Goal: Transaction & Acquisition: Book appointment/travel/reservation

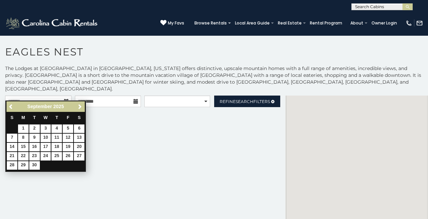
click at [80, 109] on span "Next" at bounding box center [79, 106] width 5 height 5
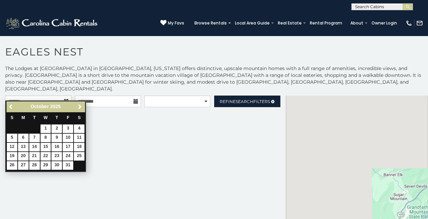
click at [78, 108] on span "Next" at bounding box center [79, 106] width 5 height 5
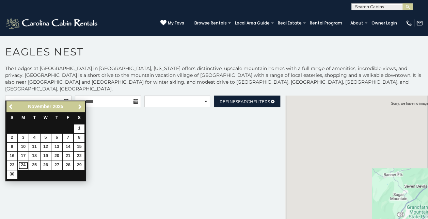
click at [23, 165] on link "24" at bounding box center [23, 165] width 11 height 9
type input "**********"
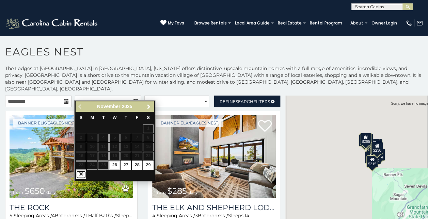
click at [78, 175] on link "30" at bounding box center [81, 175] width 11 height 9
type input "**********"
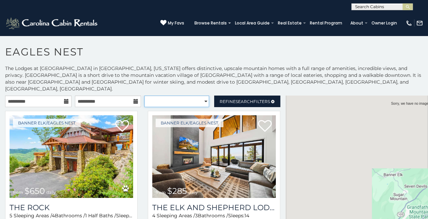
click at [199, 96] on select "**********" at bounding box center [176, 102] width 65 height 12
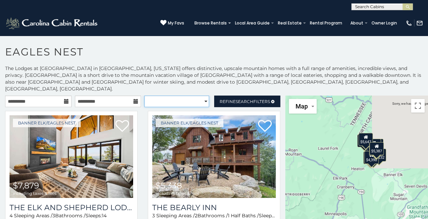
select select "**********"
click at [144, 96] on select "**********" at bounding box center [176, 102] width 65 height 12
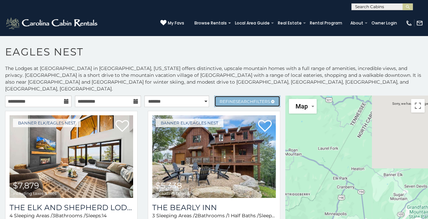
click at [242, 97] on link "Refine Search Filters" at bounding box center [247, 102] width 66 height 12
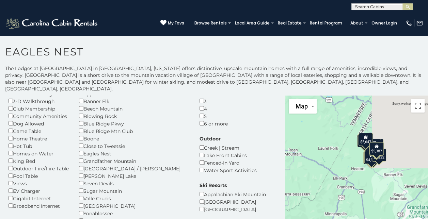
scroll to position [39, 0]
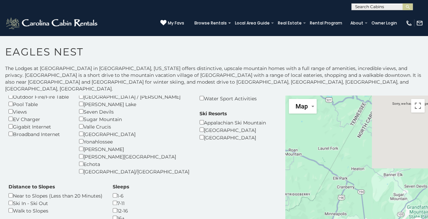
scroll to position [110, 0]
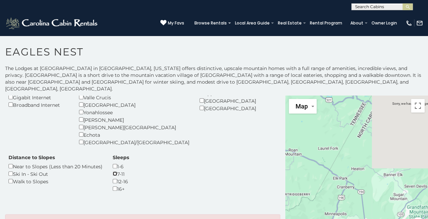
scroll to position [147, 0]
click at [205, 219] on p "Unable to find any listings." at bounding box center [143, 223] width 264 height 7
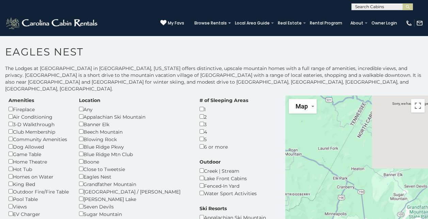
scroll to position [0, 0]
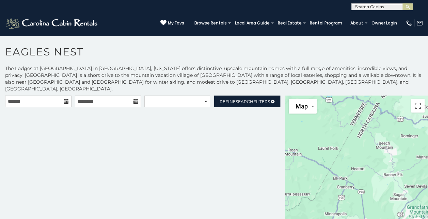
click at [65, 99] on icon at bounding box center [66, 101] width 5 height 5
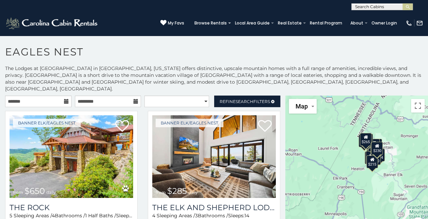
click at [64, 99] on icon at bounding box center [66, 101] width 5 height 5
click at [65, 99] on icon at bounding box center [66, 101] width 5 height 5
click at [64, 99] on icon at bounding box center [66, 101] width 5 height 5
click at [65, 99] on icon at bounding box center [66, 101] width 5 height 5
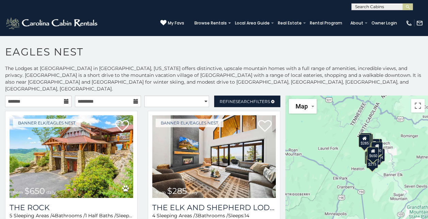
click at [64, 99] on icon at bounding box center [66, 101] width 5 height 5
click at [22, 96] on input "text" at bounding box center [38, 102] width 66 height 12
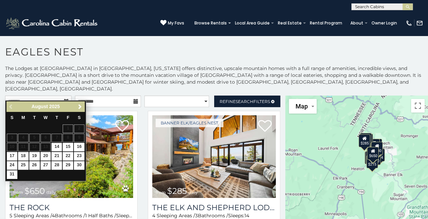
click at [80, 109] on span "Next" at bounding box center [79, 106] width 5 height 5
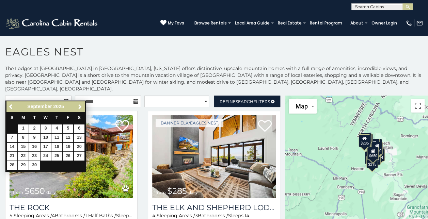
click at [80, 109] on span "Next" at bounding box center [79, 106] width 5 height 5
click at [77, 107] on span "Next" at bounding box center [79, 106] width 5 height 5
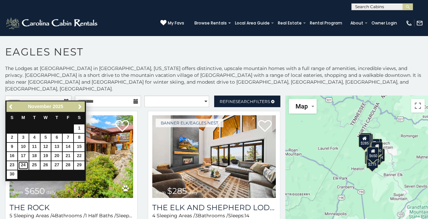
click at [22, 165] on link "24" at bounding box center [23, 165] width 11 height 9
type input "**********"
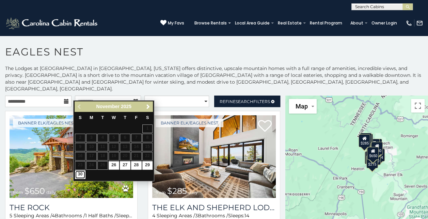
click at [81, 175] on link "30" at bounding box center [80, 175] width 11 height 9
type input "**********"
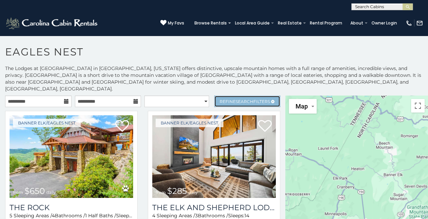
click at [225, 99] on span "Refine Search Filters" at bounding box center [245, 101] width 50 height 5
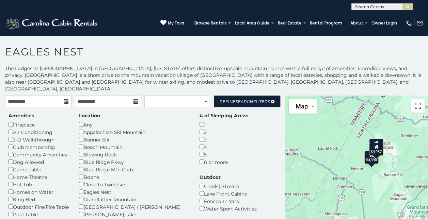
click at [311, 158] on div "$5,270 $4,390 $4,987" at bounding box center [356, 168] width 143 height 144
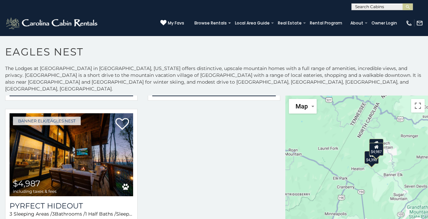
scroll to position [413, 0]
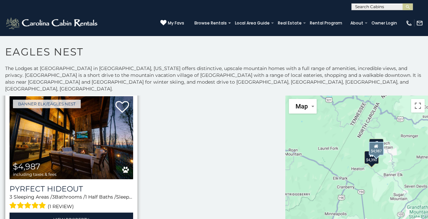
click at [78, 126] on img at bounding box center [72, 137] width 124 height 83
click at [75, 131] on img at bounding box center [72, 137] width 124 height 83
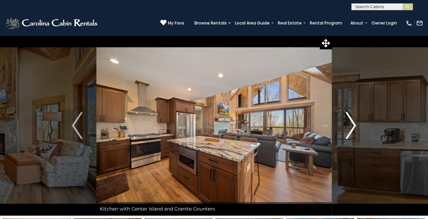
click at [353, 124] on img "Next" at bounding box center [350, 125] width 10 height 27
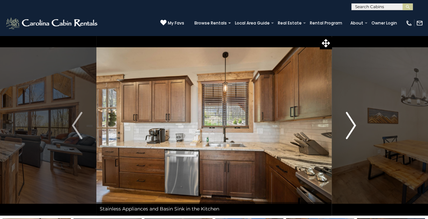
click at [349, 126] on img "Next" at bounding box center [350, 125] width 10 height 27
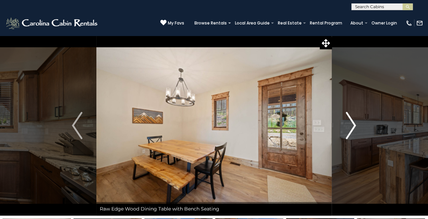
click at [346, 128] on img "Next" at bounding box center [350, 125] width 10 height 27
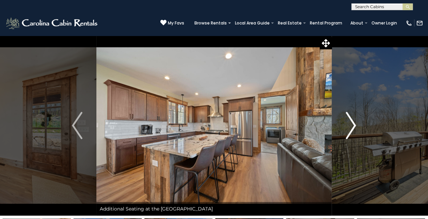
click at [345, 130] on img "Next" at bounding box center [350, 125] width 10 height 27
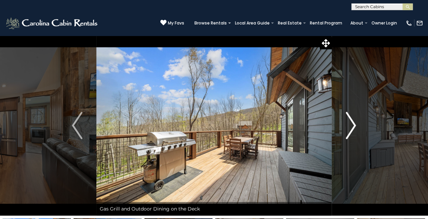
click at [353, 123] on img "Next" at bounding box center [350, 125] width 10 height 27
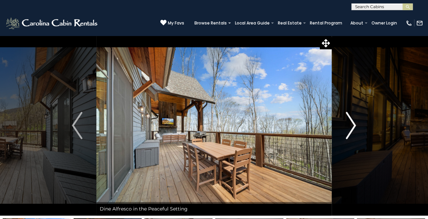
click at [353, 123] on img "Next" at bounding box center [350, 125] width 10 height 27
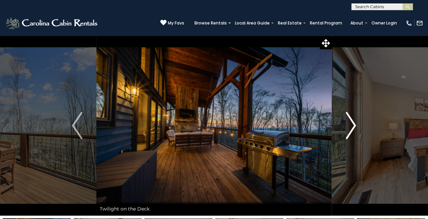
click at [352, 125] on img "Next" at bounding box center [350, 125] width 10 height 27
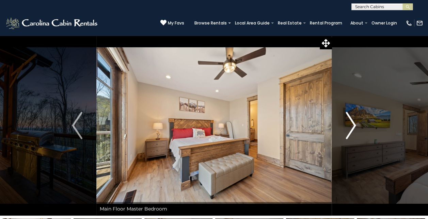
click at [350, 125] on img "Next" at bounding box center [350, 125] width 10 height 27
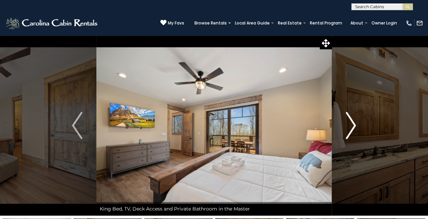
click at [350, 125] on img "Next" at bounding box center [350, 125] width 10 height 27
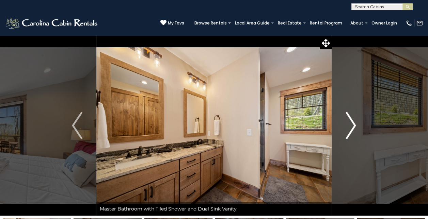
click at [349, 124] on img "Next" at bounding box center [350, 125] width 10 height 27
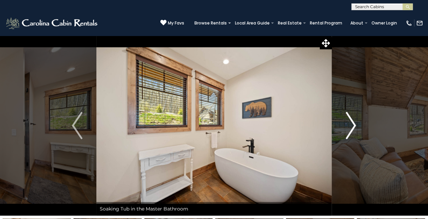
click at [348, 125] on img "Next" at bounding box center [350, 125] width 10 height 27
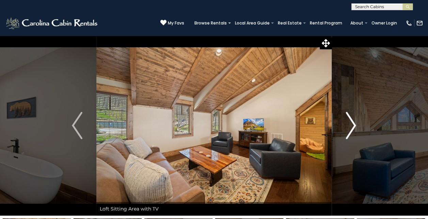
click at [346, 125] on img "Next" at bounding box center [350, 125] width 10 height 27
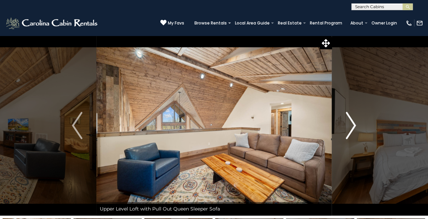
click at [344, 125] on button "Next" at bounding box center [351, 125] width 38 height 180
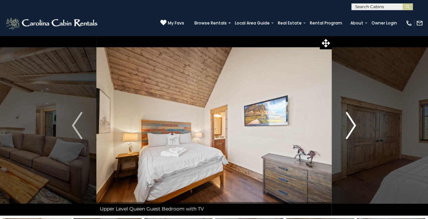
click at [342, 125] on button "Next" at bounding box center [351, 125] width 38 height 180
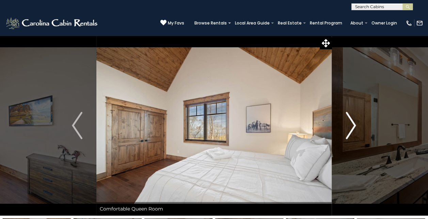
click at [351, 121] on img "Next" at bounding box center [350, 125] width 10 height 27
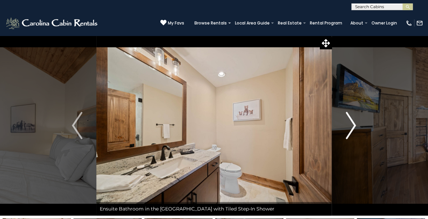
click at [351, 121] on img "Next" at bounding box center [350, 125] width 10 height 27
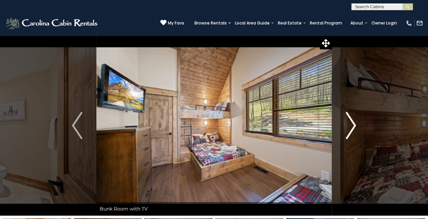
click at [351, 121] on img "Next" at bounding box center [350, 125] width 10 height 27
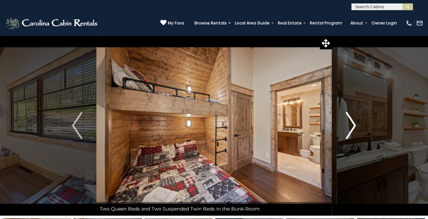
click at [351, 121] on img "Next" at bounding box center [350, 125] width 10 height 27
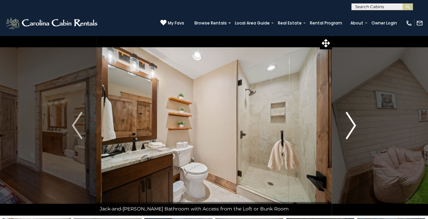
click at [351, 121] on img "Next" at bounding box center [350, 125] width 10 height 27
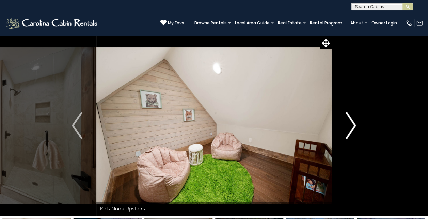
click at [351, 121] on img "Next" at bounding box center [350, 125] width 10 height 27
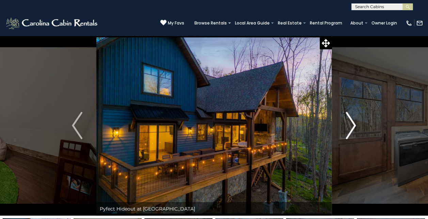
click at [351, 121] on img "Next" at bounding box center [350, 125] width 10 height 27
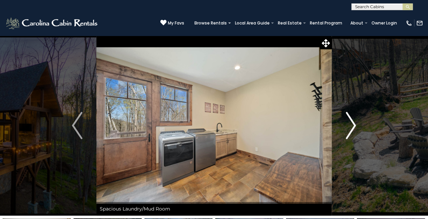
click at [351, 121] on img "Next" at bounding box center [350, 125] width 10 height 27
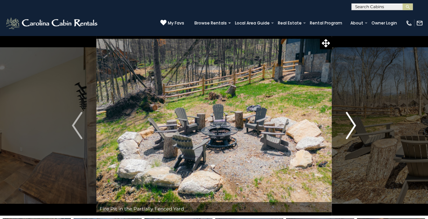
click at [351, 121] on img "Next" at bounding box center [350, 125] width 10 height 27
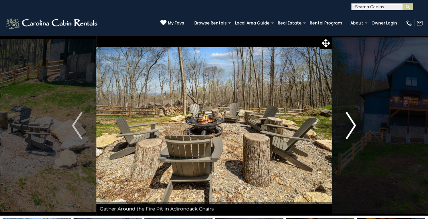
click at [351, 121] on img "Next" at bounding box center [350, 125] width 10 height 27
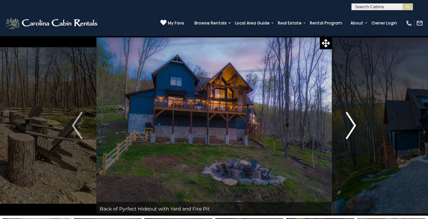
click at [351, 121] on img "Next" at bounding box center [350, 125] width 10 height 27
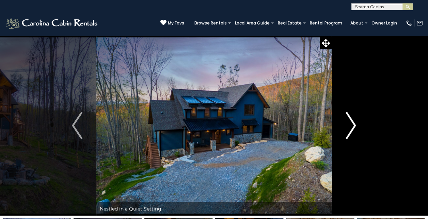
click at [351, 121] on img "Next" at bounding box center [350, 125] width 10 height 27
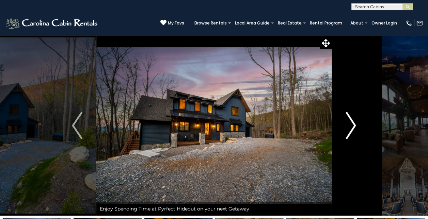
click at [351, 121] on img "Next" at bounding box center [350, 125] width 10 height 27
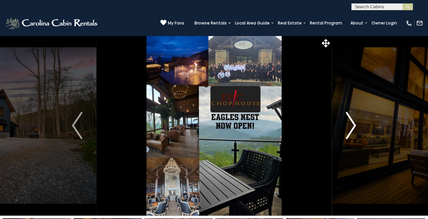
click at [351, 121] on img "Next" at bounding box center [350, 125] width 10 height 27
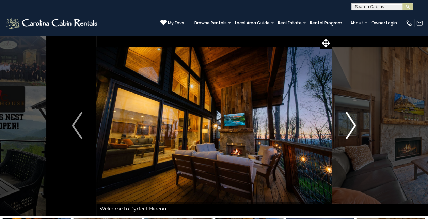
click at [351, 121] on img "Next" at bounding box center [350, 125] width 10 height 27
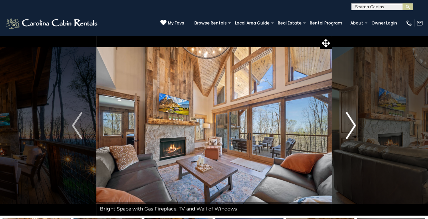
click at [351, 121] on img "Next" at bounding box center [350, 125] width 10 height 27
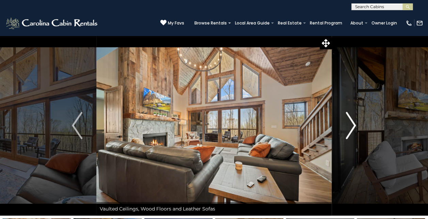
click at [351, 121] on img "Next" at bounding box center [350, 125] width 10 height 27
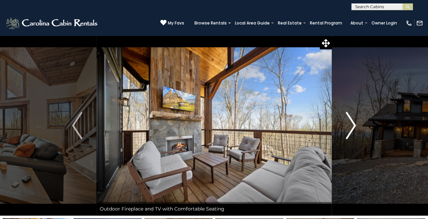
click at [351, 121] on img "Next" at bounding box center [350, 125] width 10 height 27
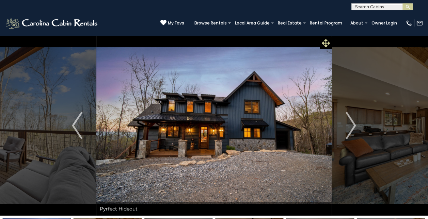
click at [325, 42] on icon at bounding box center [326, 43] width 8 height 8
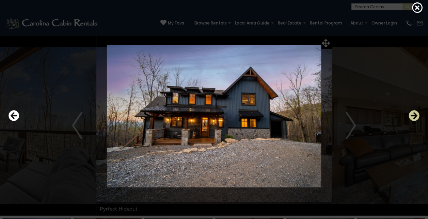
click at [413, 115] on icon "Next" at bounding box center [413, 115] width 11 height 11
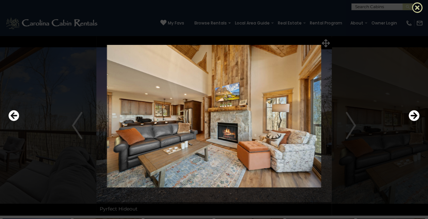
click at [416, 7] on icon at bounding box center [417, 7] width 11 height 11
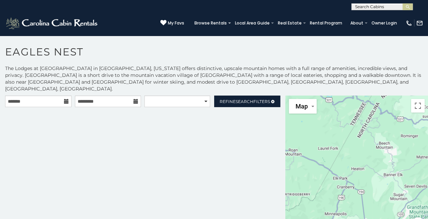
scroll to position [3, 0]
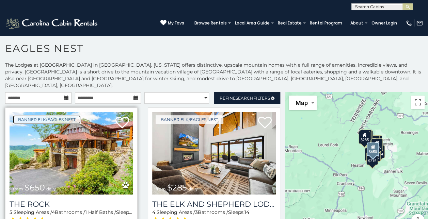
click at [40, 115] on link "Banner Elk/Eagles Nest" at bounding box center [47, 119] width 68 height 9
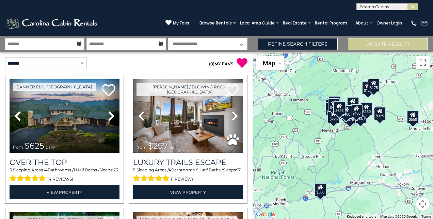
click at [80, 45] on icon at bounding box center [79, 44] width 5 height 5
click at [79, 43] on icon at bounding box center [79, 44] width 5 height 5
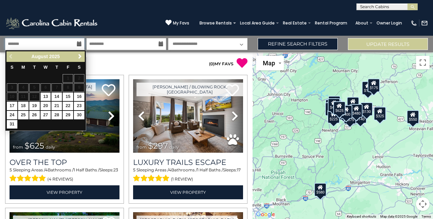
click at [55, 46] on input "text" at bounding box center [44, 44] width 79 height 12
click at [79, 53] on link "Next" at bounding box center [80, 56] width 9 height 9
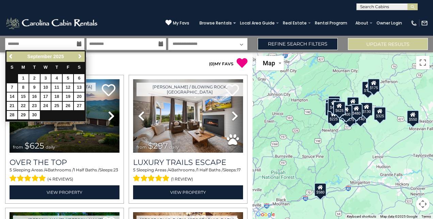
click at [79, 53] on link "Next" at bounding box center [80, 56] width 9 height 9
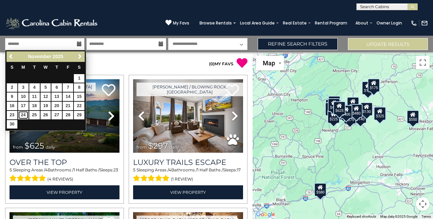
click at [24, 112] on link "24" at bounding box center [23, 115] width 11 height 9
type input "********"
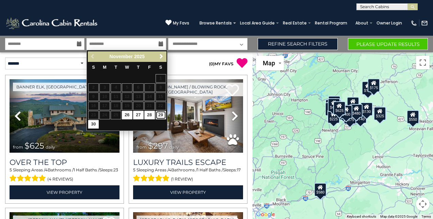
click at [162, 112] on link "29" at bounding box center [161, 115] width 11 height 9
type input "********"
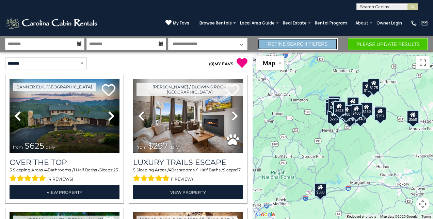
click at [293, 43] on link "Refine Search Filters" at bounding box center [298, 44] width 80 height 12
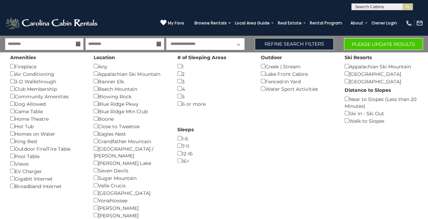
drag, startPoint x: -1, startPoint y: 85, endPoint x: 149, endPoint y: 107, distance: 151.6
click at [149, 107] on div "Blue Ridge Pkwy ()" at bounding box center [130, 103] width 73 height 7
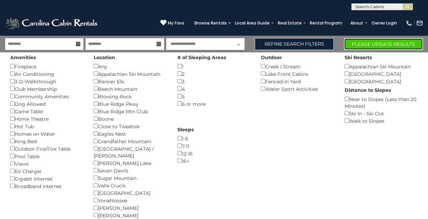
click at [385, 43] on button "Please Update Results" at bounding box center [383, 44] width 79 height 12
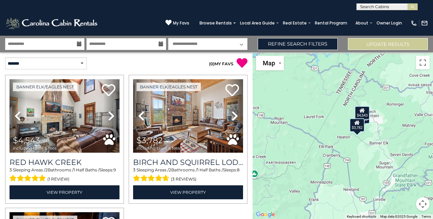
click at [247, 61] on div "( 0 ) MY FAVS" at bounding box center [189, 60] width 126 height 16
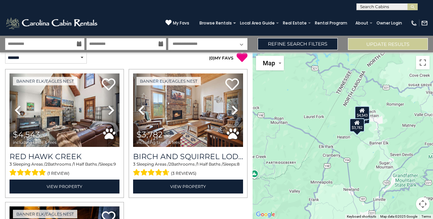
scroll to position [5, 0]
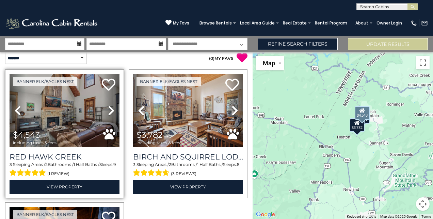
click at [79, 112] on img at bounding box center [65, 111] width 110 height 74
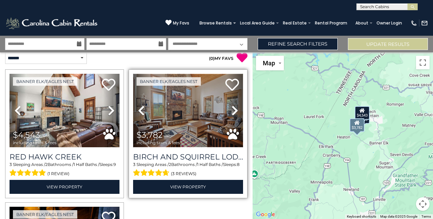
click at [193, 132] on img at bounding box center [188, 111] width 110 height 74
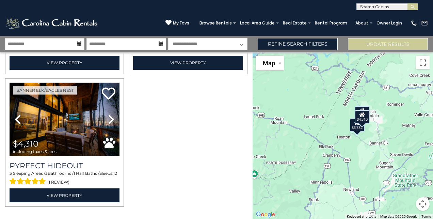
scroll to position [131, 0]
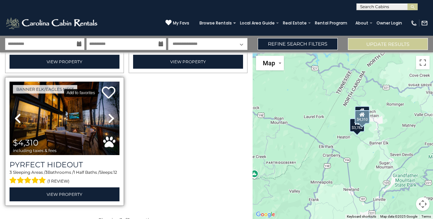
click at [108, 87] on icon at bounding box center [109, 93] width 14 height 14
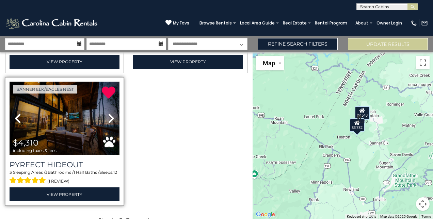
click at [74, 126] on img at bounding box center [65, 119] width 110 height 74
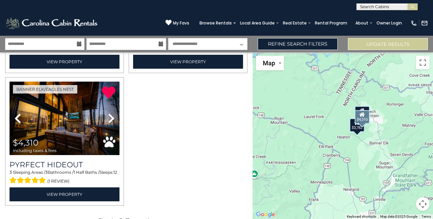
click at [160, 43] on icon at bounding box center [161, 44] width 5 height 5
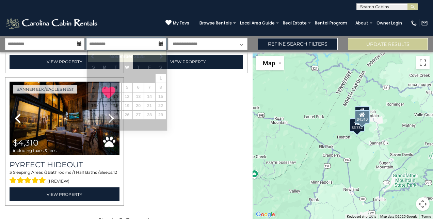
click at [135, 44] on input "**********" at bounding box center [125, 44] width 79 height 12
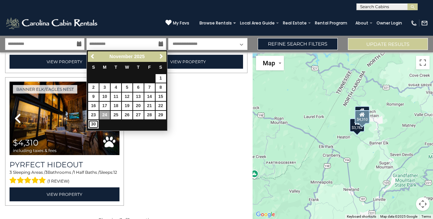
click at [92, 124] on link "30" at bounding box center [93, 124] width 11 height 9
type input "********"
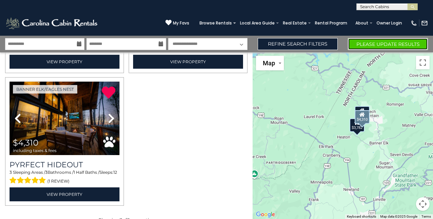
click at [391, 41] on button "Please Update Results" at bounding box center [388, 44] width 80 height 12
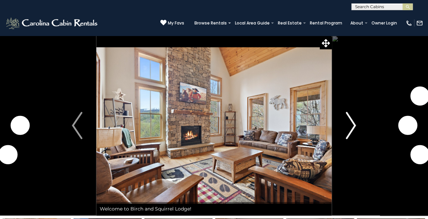
click at [352, 127] on img "Next" at bounding box center [350, 125] width 10 height 27
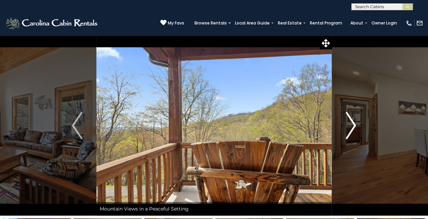
click at [352, 126] on img "Next" at bounding box center [350, 125] width 10 height 27
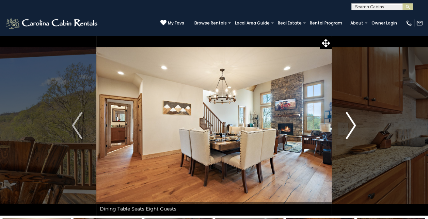
click at [351, 128] on img "Next" at bounding box center [350, 125] width 10 height 27
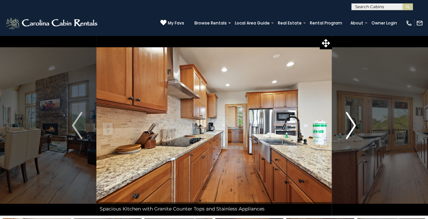
click at [351, 129] on img "Next" at bounding box center [350, 125] width 10 height 27
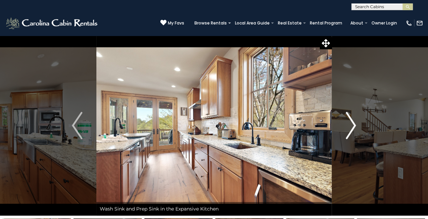
click at [350, 130] on img "Next" at bounding box center [350, 125] width 10 height 27
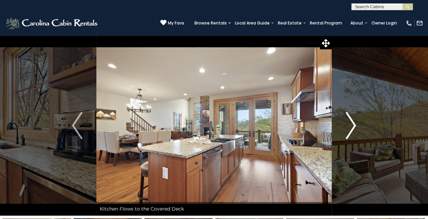
click at [350, 130] on img "Next" at bounding box center [350, 125] width 10 height 27
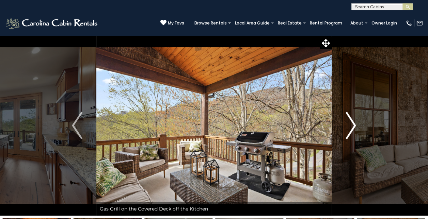
click at [349, 133] on img "Next" at bounding box center [350, 125] width 10 height 27
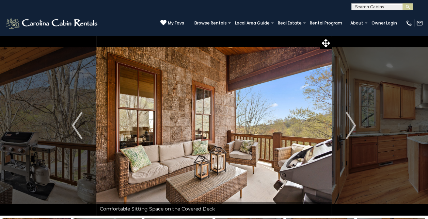
scroll to position [6, 0]
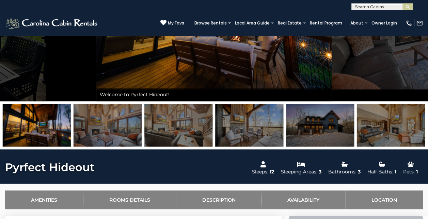
scroll to position [112, 0]
